Goal: Transaction & Acquisition: Obtain resource

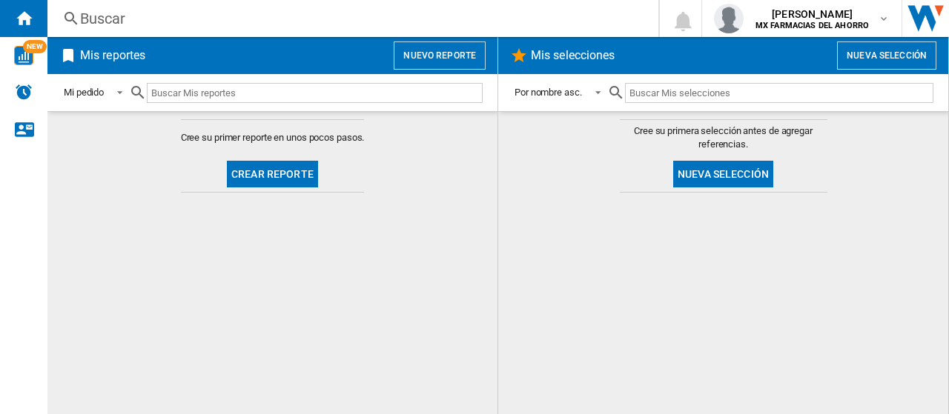
click at [272, 174] on button "Crear reporte" at bounding box center [272, 174] width 91 height 27
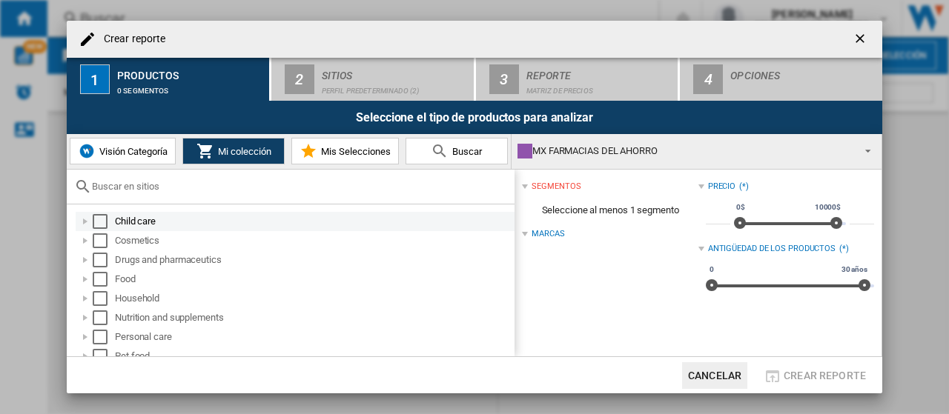
click at [102, 226] on div "Select" at bounding box center [100, 221] width 15 height 15
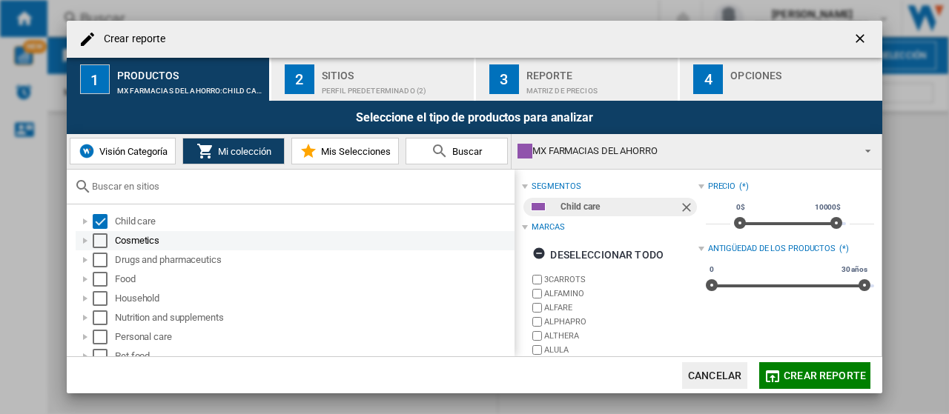
click at [96, 245] on div "Select" at bounding box center [100, 241] width 15 height 15
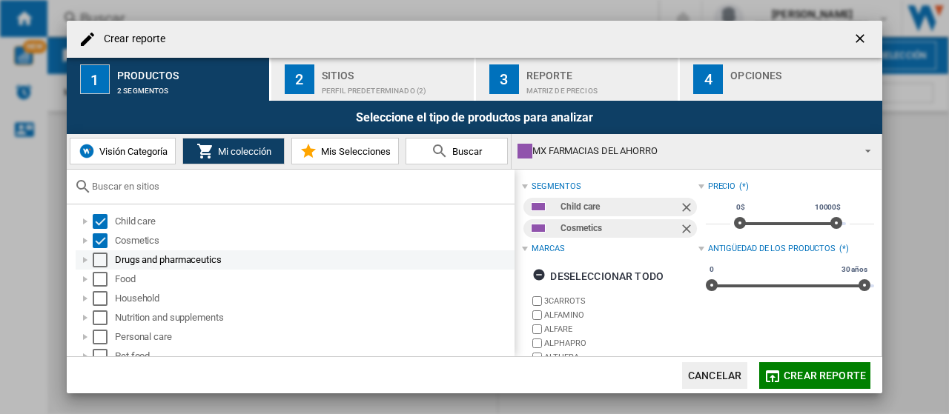
click at [101, 262] on div "Select" at bounding box center [100, 260] width 15 height 15
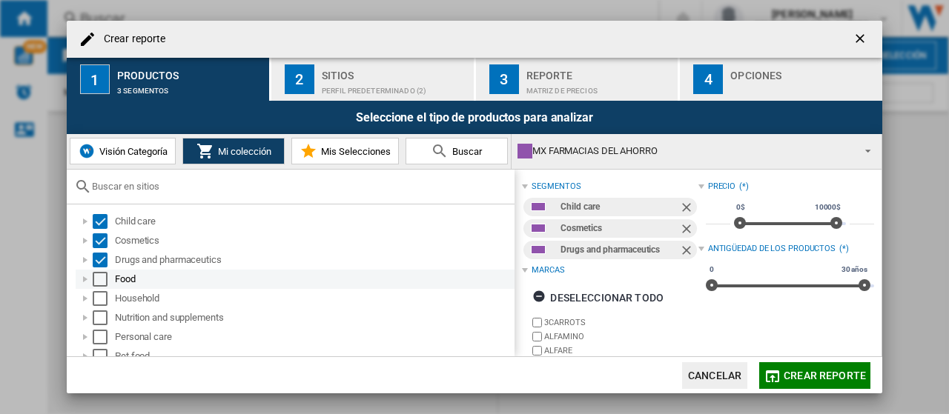
click at [102, 284] on div "Select" at bounding box center [100, 279] width 15 height 15
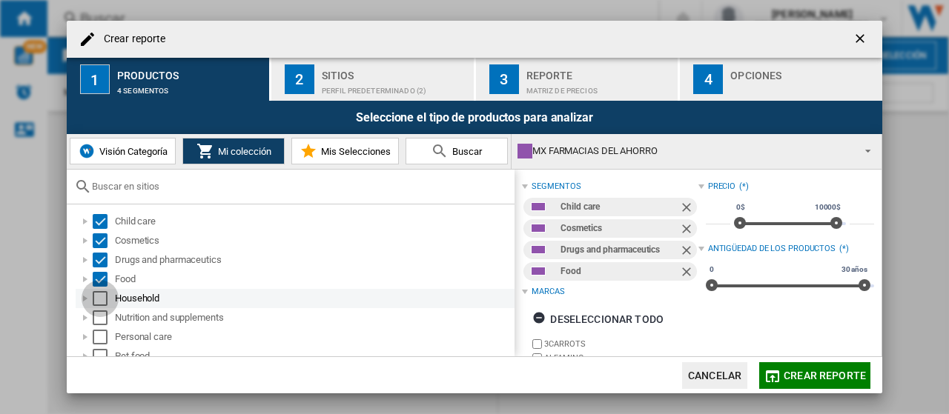
click at [106, 295] on div "Select" at bounding box center [100, 298] width 15 height 15
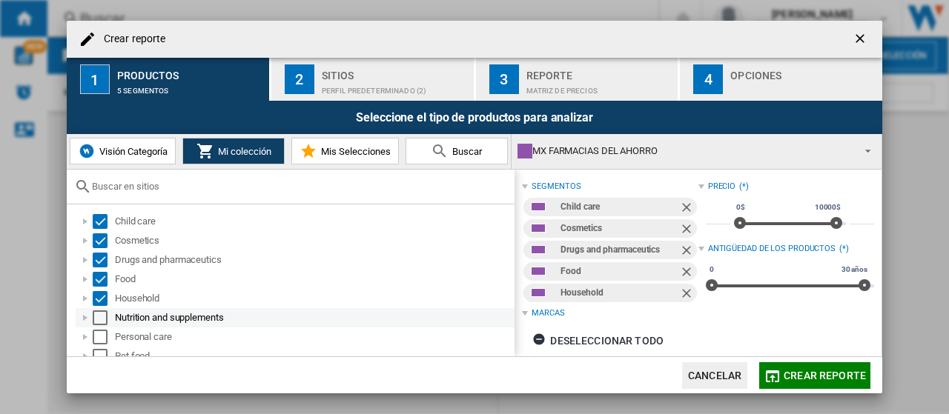
click at [104, 318] on div "Select" at bounding box center [100, 318] width 15 height 15
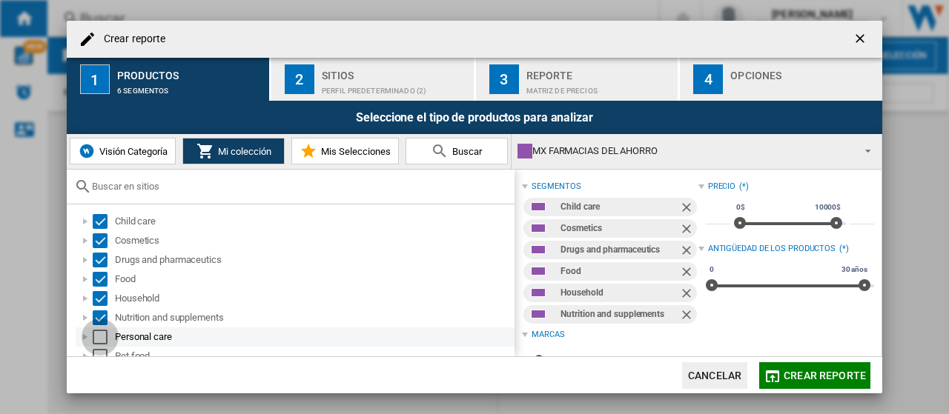
click at [104, 343] on div "Select" at bounding box center [100, 337] width 15 height 15
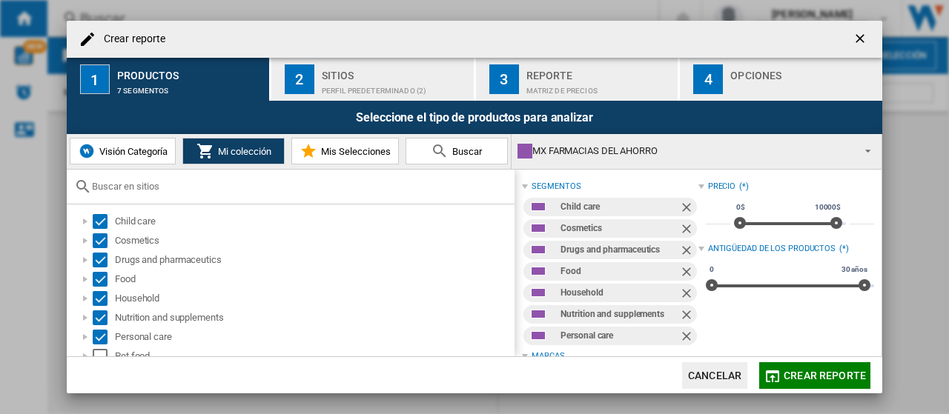
scroll to position [9, 0]
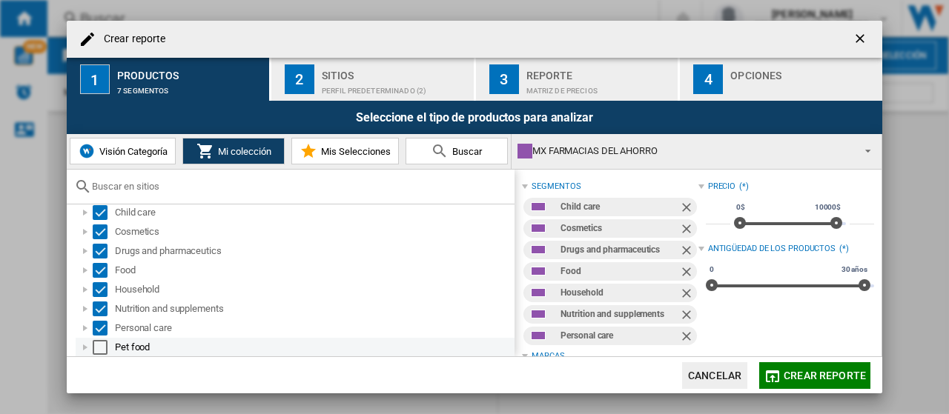
click at [104, 352] on div "Select" at bounding box center [100, 347] width 15 height 15
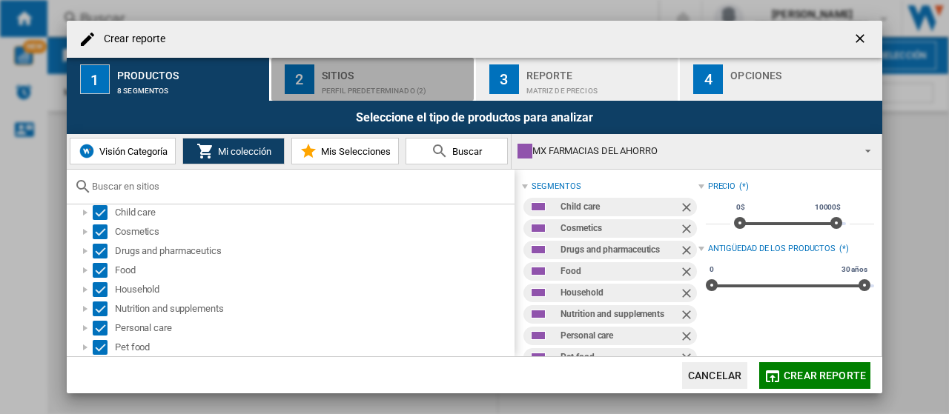
click at [302, 76] on div "2" at bounding box center [300, 80] width 30 height 30
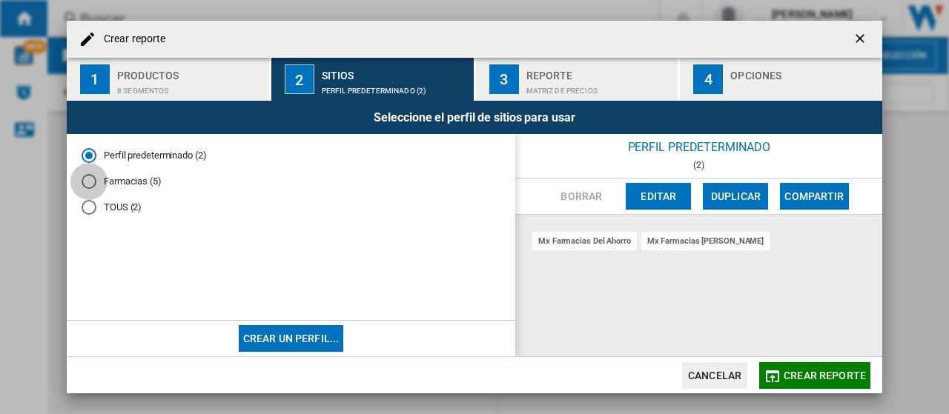
click at [90, 179] on div "Farmacias (5)" at bounding box center [89, 181] width 15 height 15
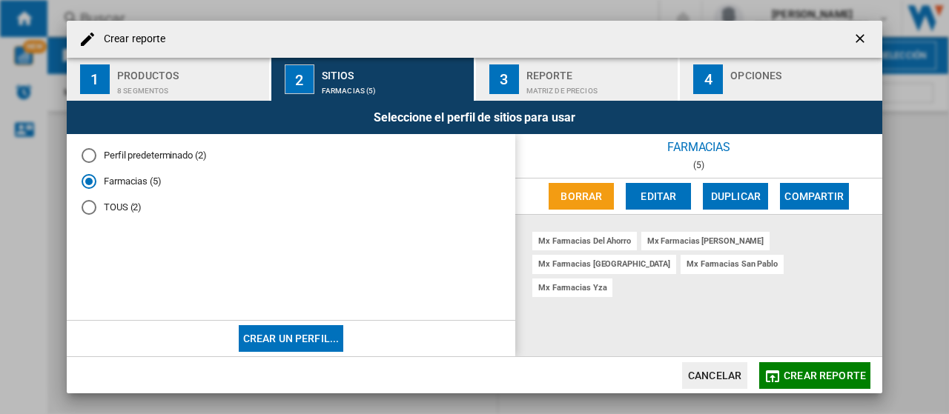
click at [82, 203] on div "TOUS (2)" at bounding box center [89, 207] width 15 height 15
click at [86, 180] on div "Farmacias (5)" at bounding box center [89, 181] width 15 height 15
click at [288, 343] on button "Crear un perfil..." at bounding box center [291, 339] width 105 height 27
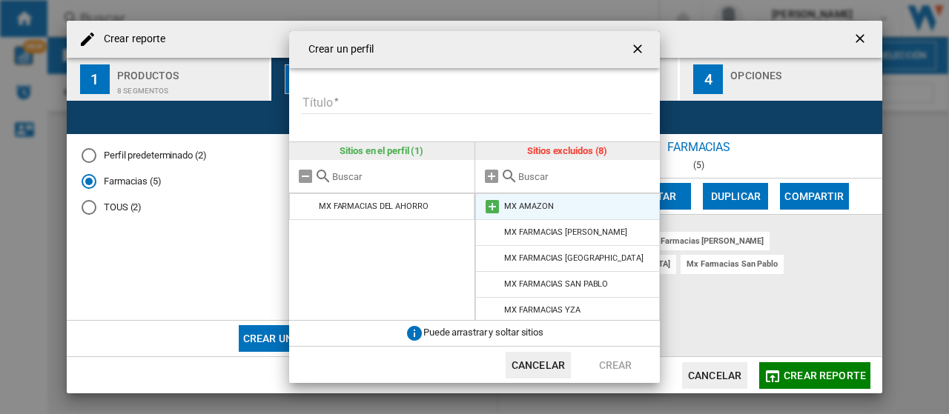
click at [492, 209] on md-icon at bounding box center [492, 207] width 18 height 18
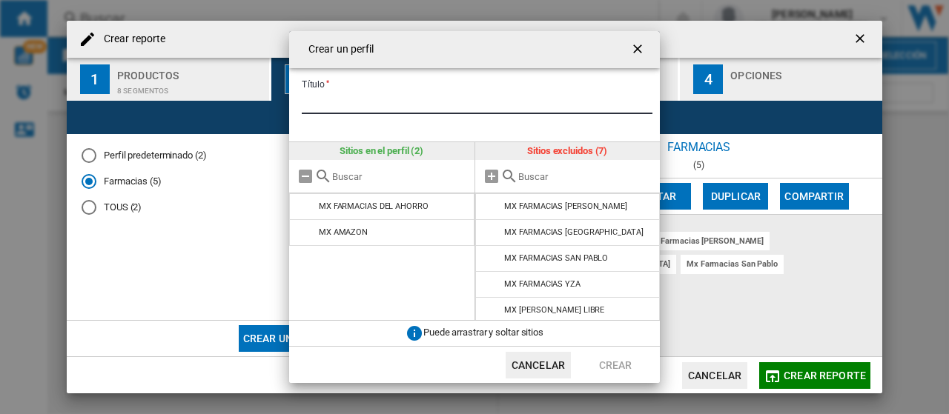
click at [321, 100] on input "Título" at bounding box center [477, 103] width 351 height 22
type input "******"
click at [608, 363] on button "Crear" at bounding box center [615, 365] width 65 height 27
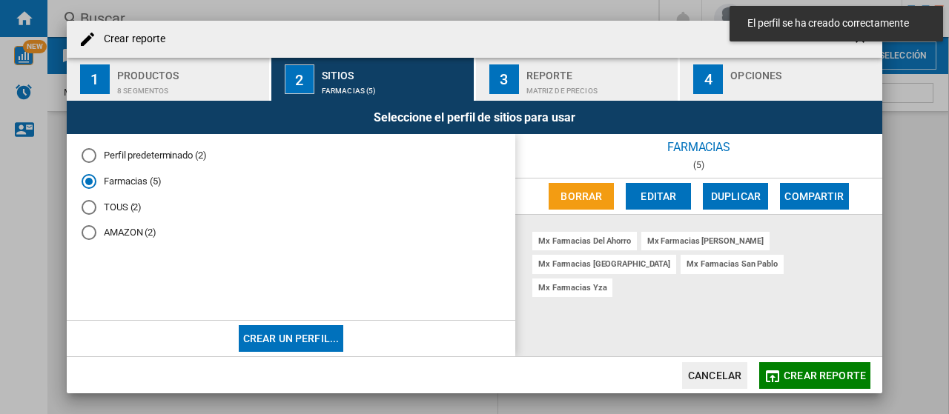
click at [83, 237] on div "AMAZON (2)" at bounding box center [89, 232] width 15 height 15
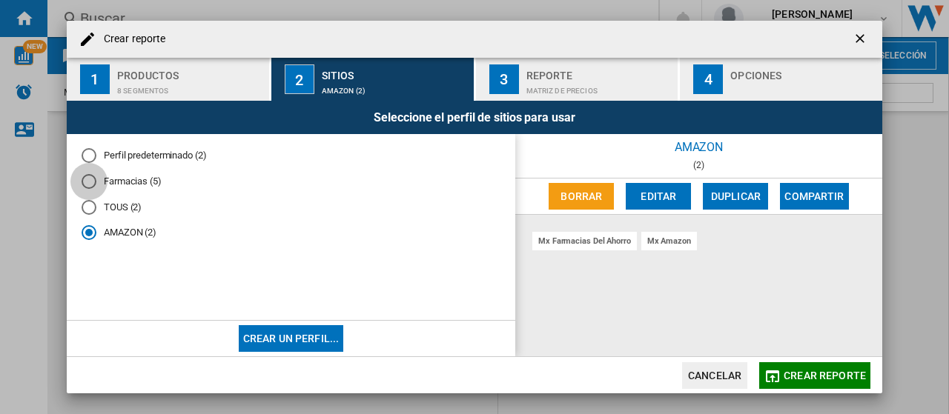
click at [87, 185] on div "Farmacias (5)" at bounding box center [89, 181] width 15 height 15
click at [650, 199] on button "Editar" at bounding box center [658, 196] width 65 height 27
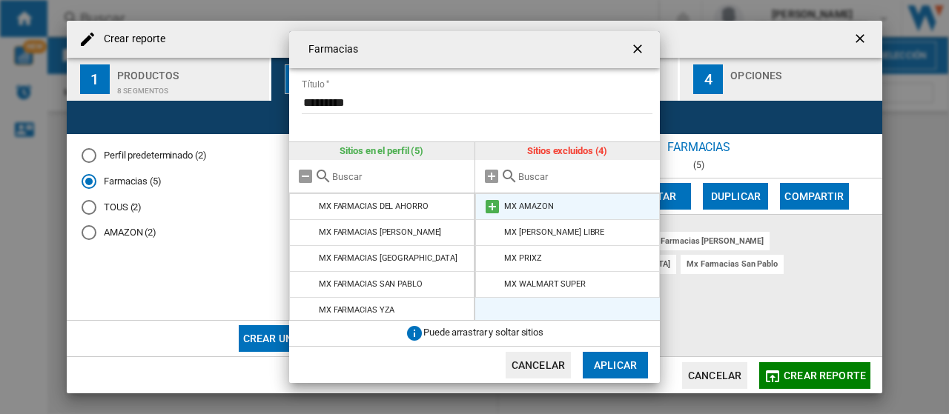
click at [489, 209] on md-icon "{{::title}} {{::getI18NText('BUTTONS.CANCEL')}} ..." at bounding box center [492, 207] width 18 height 18
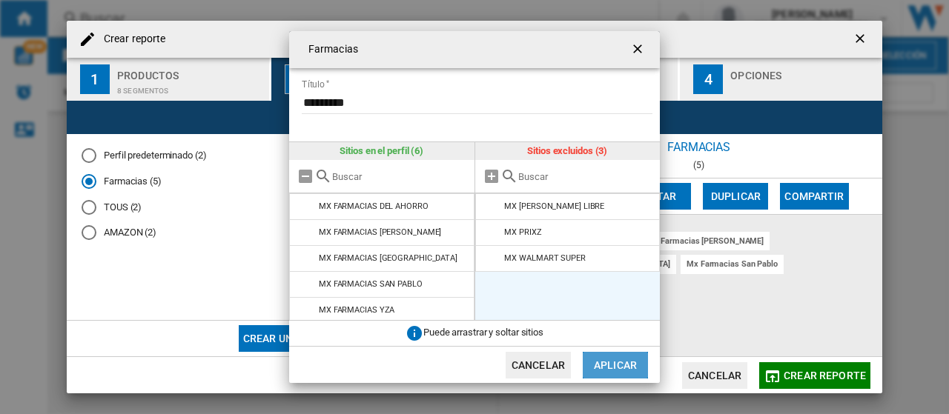
click at [628, 370] on button "Aplicar" at bounding box center [615, 365] width 65 height 27
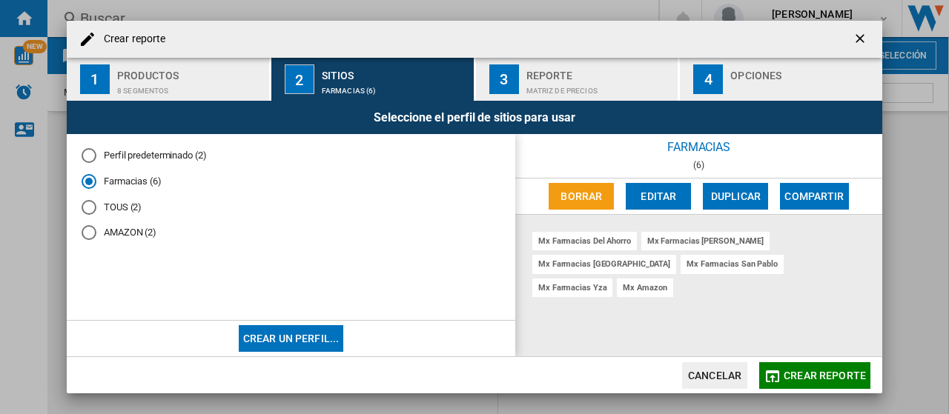
click at [541, 73] on div "Reporte" at bounding box center [599, 72] width 146 height 16
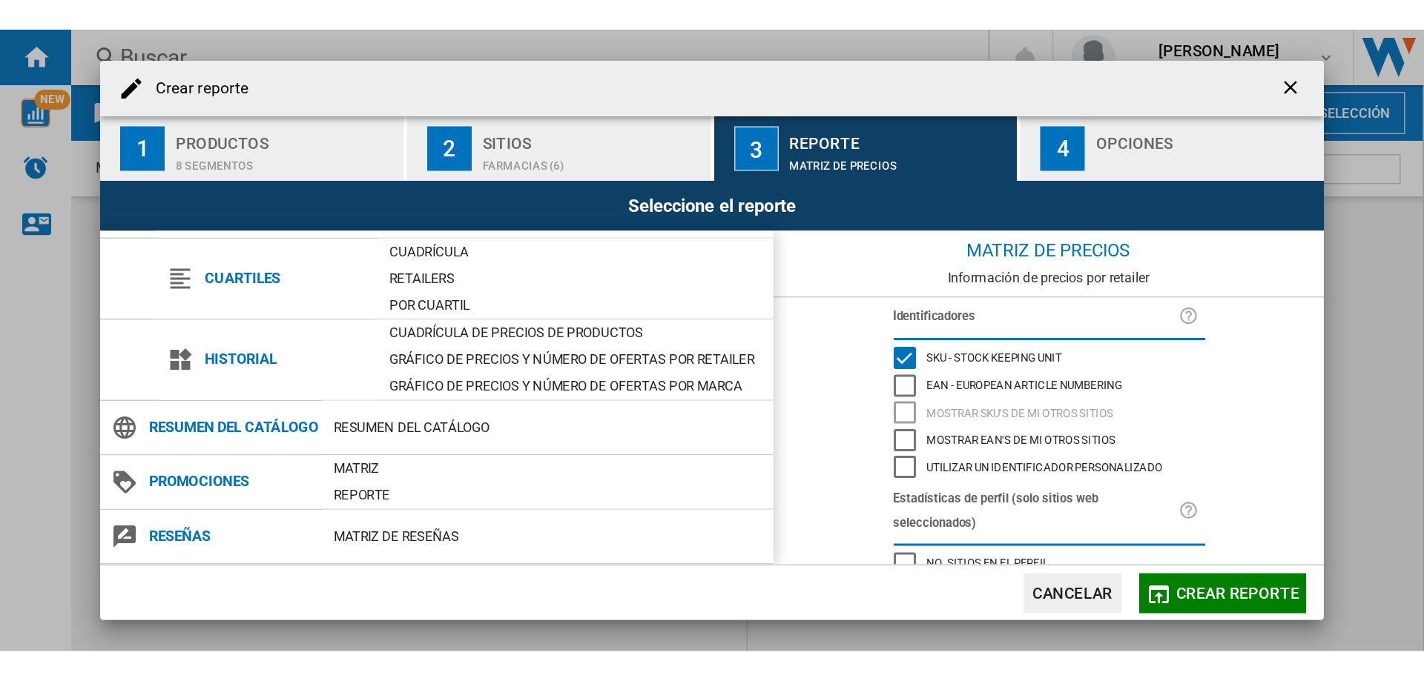
scroll to position [194, 0]
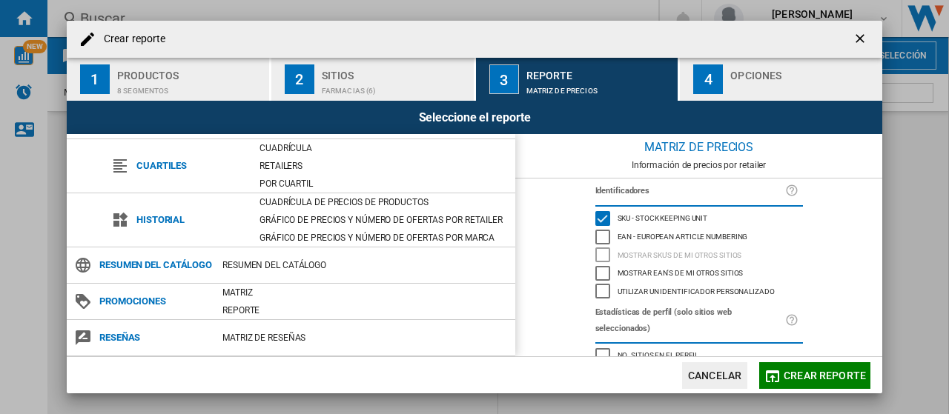
click at [597, 236] on div "EAN - European Article Numbering" at bounding box center [602, 237] width 15 height 15
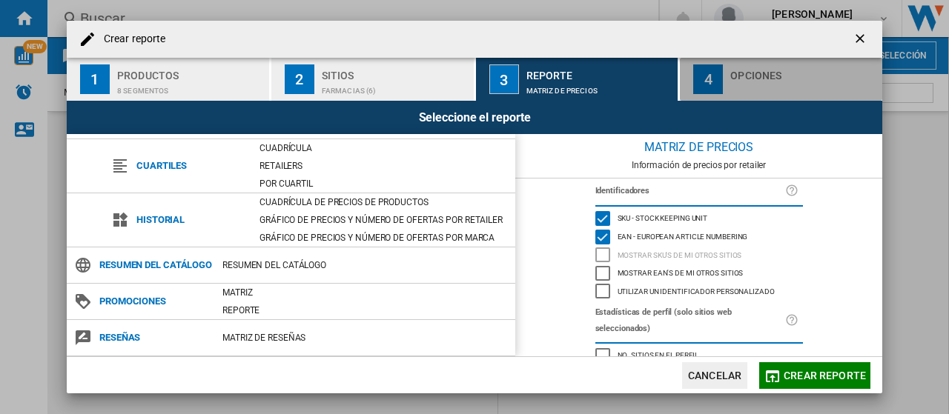
click at [745, 80] on div "button" at bounding box center [803, 87] width 146 height 16
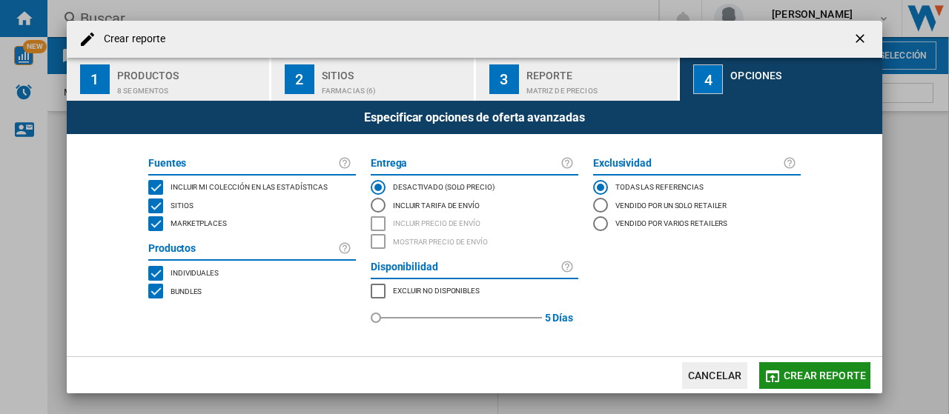
click at [784, 375] on button "Crear reporte" at bounding box center [814, 376] width 111 height 27
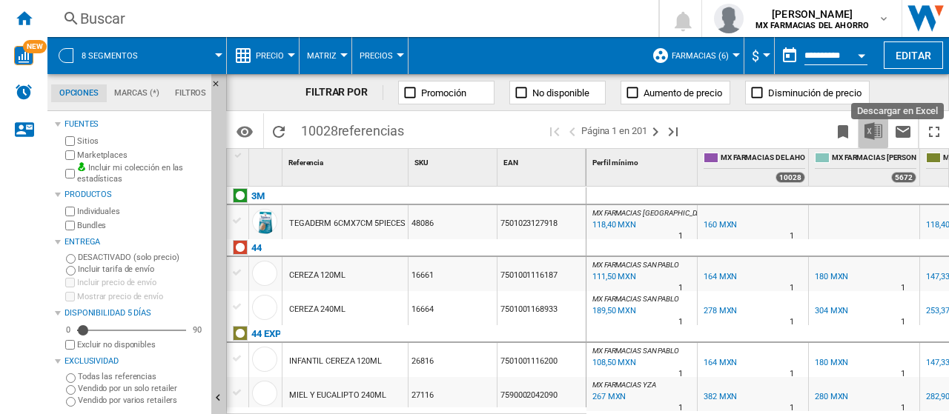
click at [870, 133] on img "Descargar en Excel" at bounding box center [874, 131] width 18 height 18
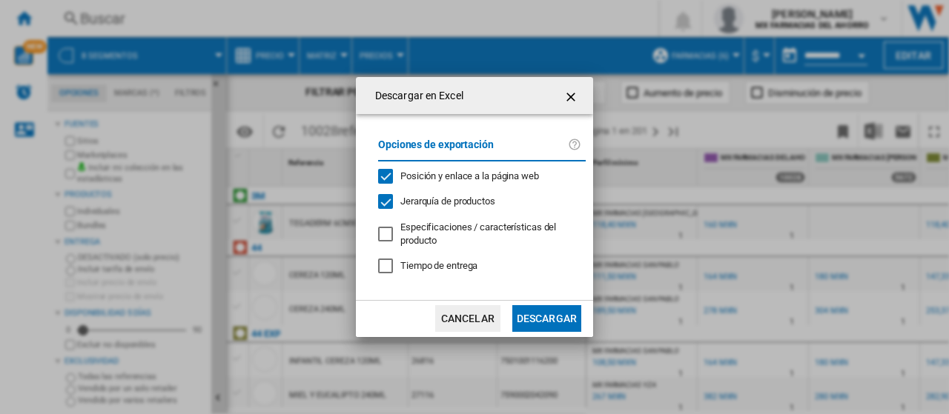
click at [531, 321] on button "Descargar" at bounding box center [546, 318] width 69 height 27
